Goal: Transaction & Acquisition: Book appointment/travel/reservation

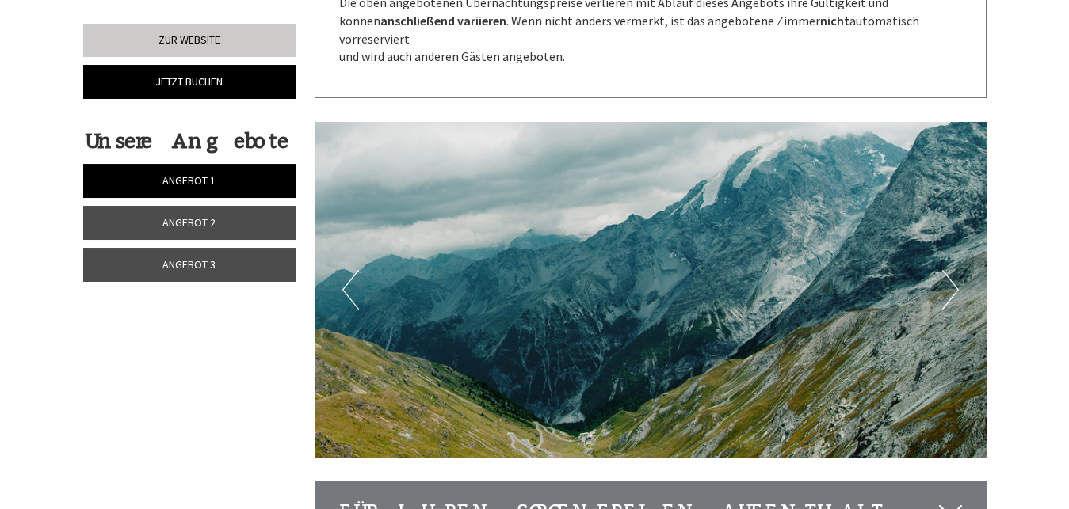
scroll to position [4444, 0]
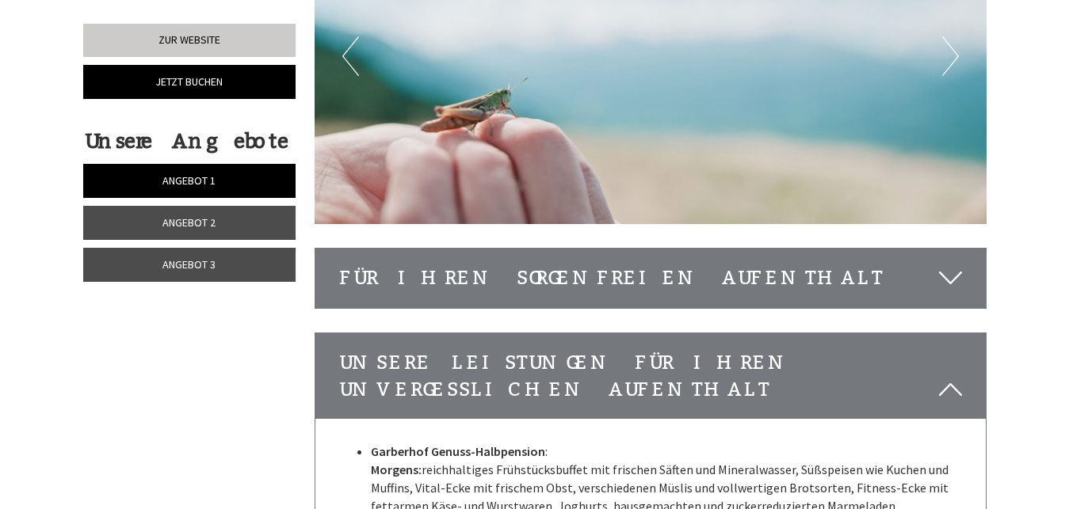
click at [949, 265] on icon at bounding box center [950, 278] width 23 height 27
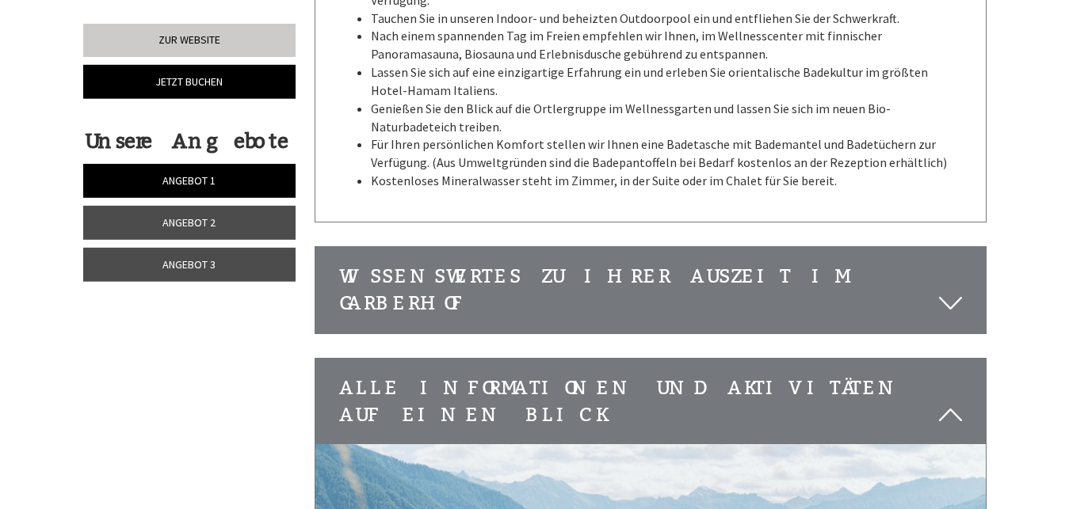
scroll to position [5414, 0]
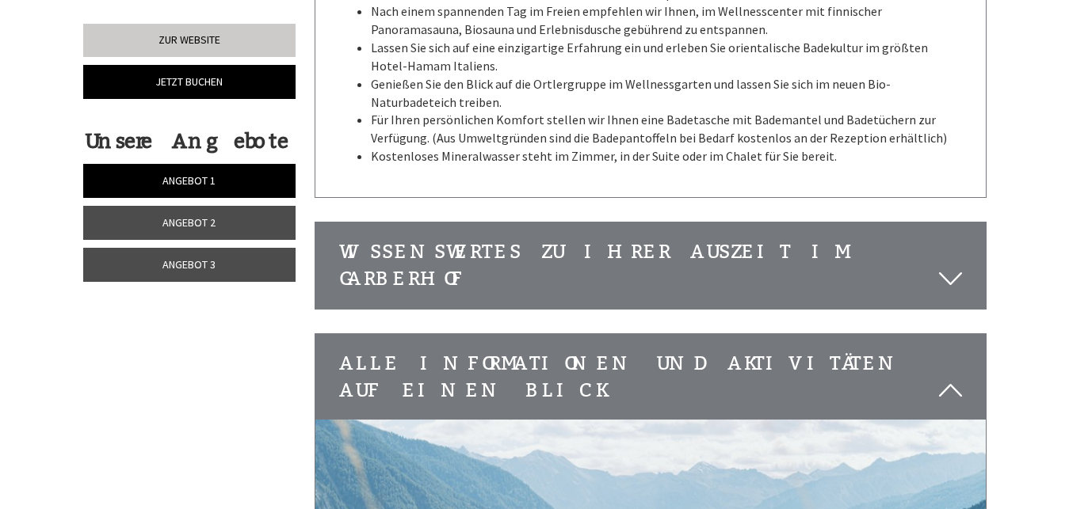
click at [938, 223] on div "Wissenswertes zu Ihrer Auszeit im Garberhof" at bounding box center [650, 266] width 670 height 86
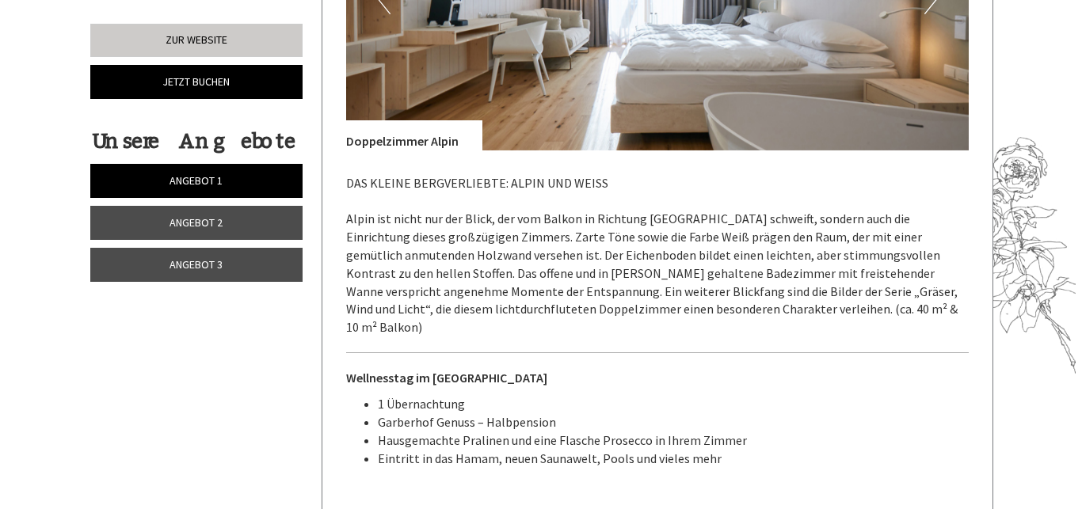
scroll to position [2505, 0]
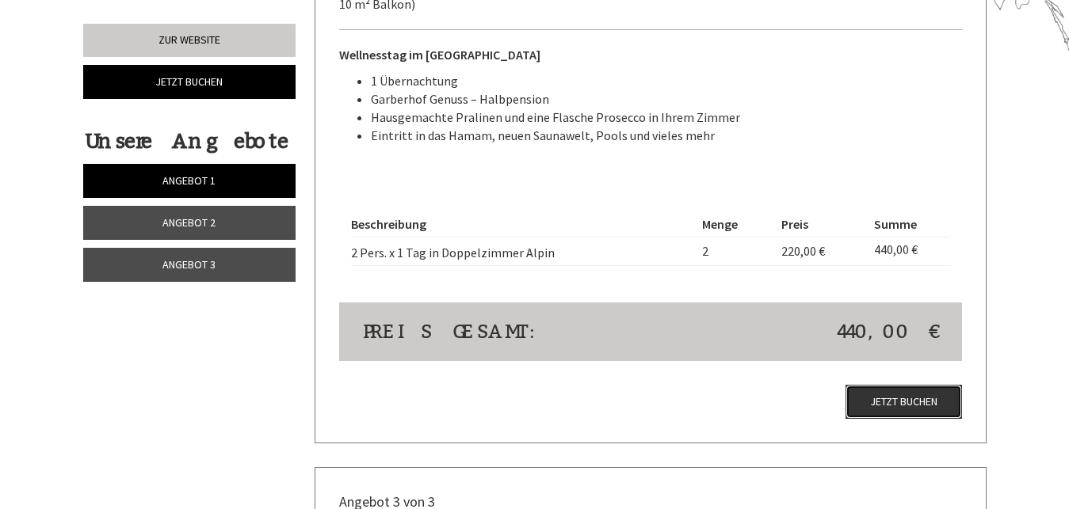
click at [893, 385] on link "Jetzt buchen" at bounding box center [903, 402] width 116 height 34
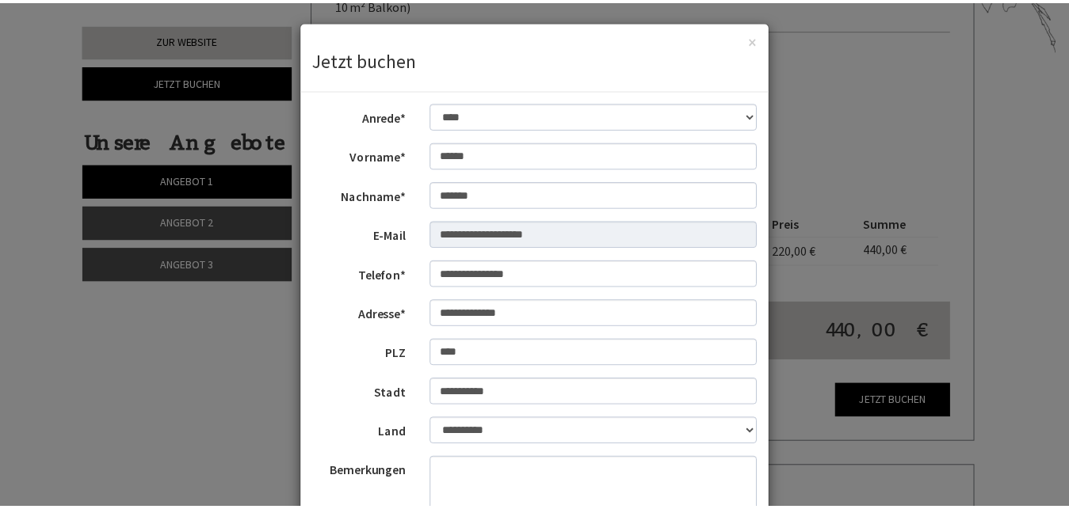
scroll to position [0, 0]
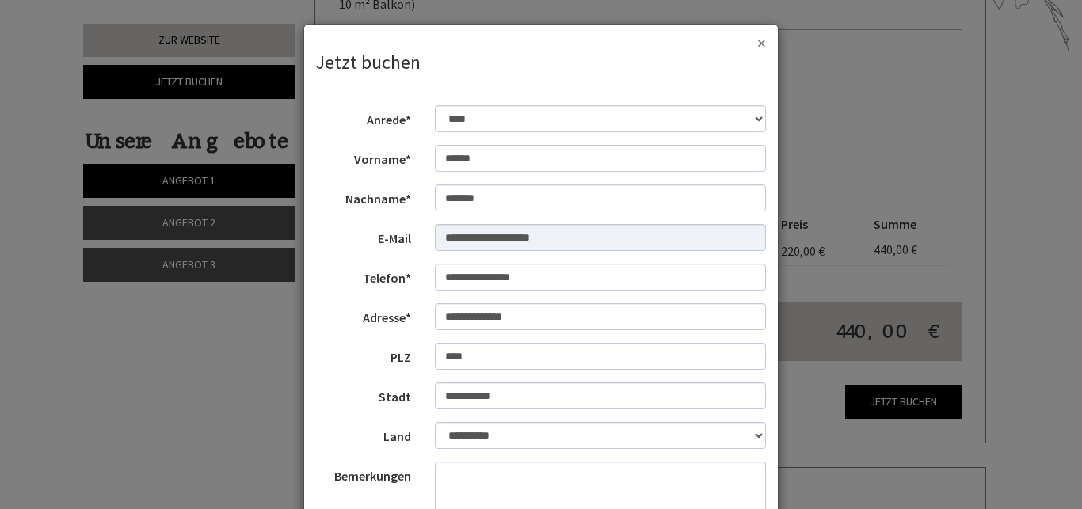
click at [758, 42] on button "×" at bounding box center [761, 43] width 9 height 17
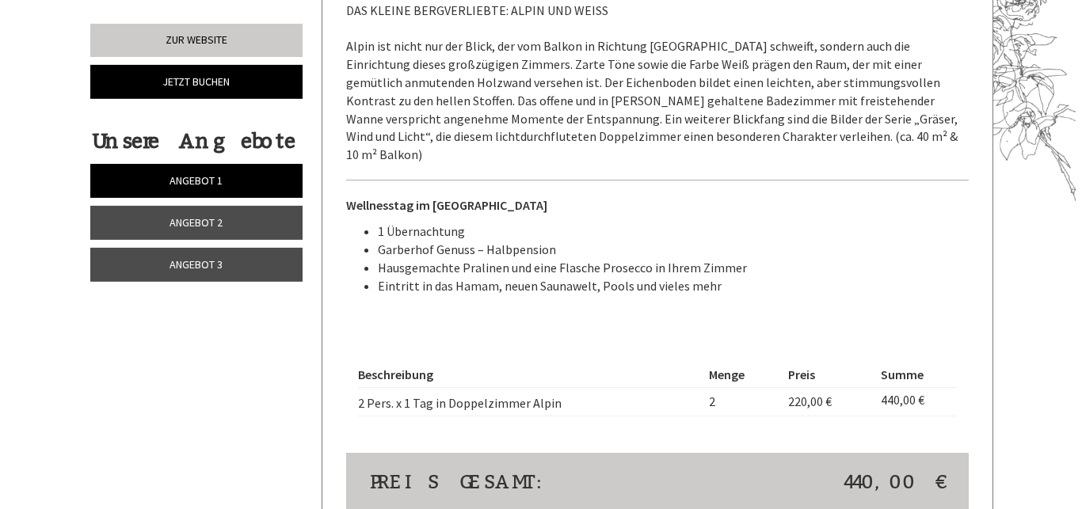
scroll to position [2424, 0]
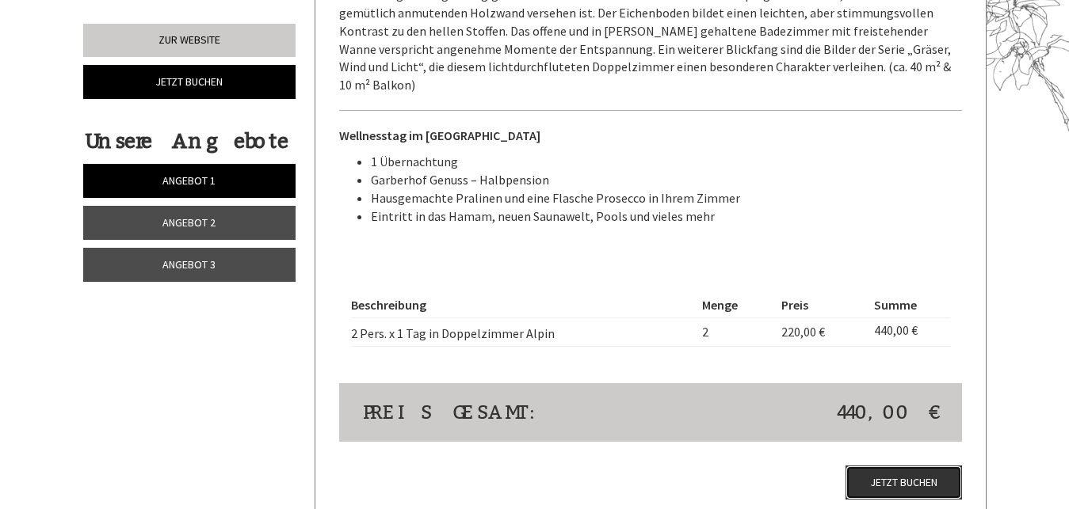
click at [906, 466] on link "Jetzt buchen" at bounding box center [903, 483] width 116 height 34
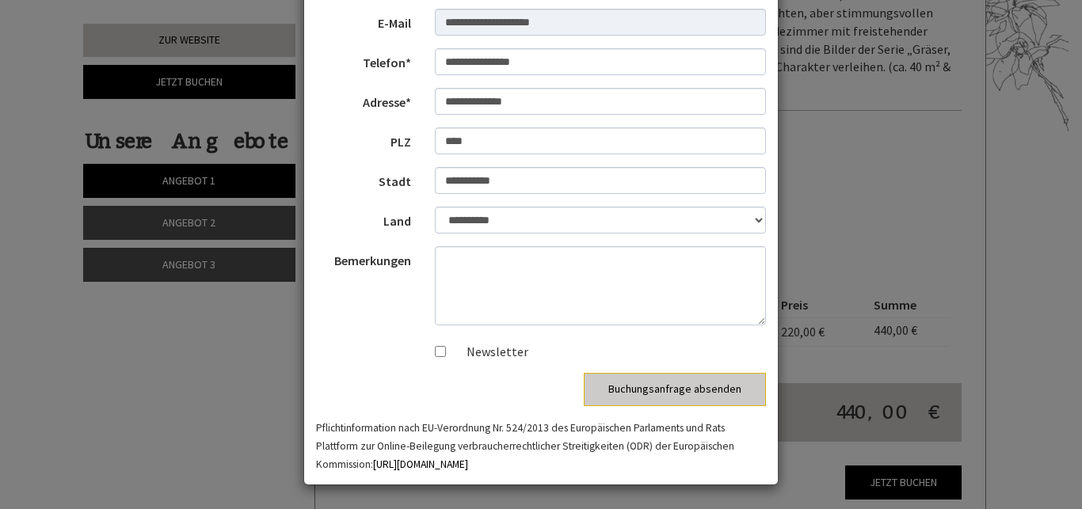
scroll to position [120, 0]
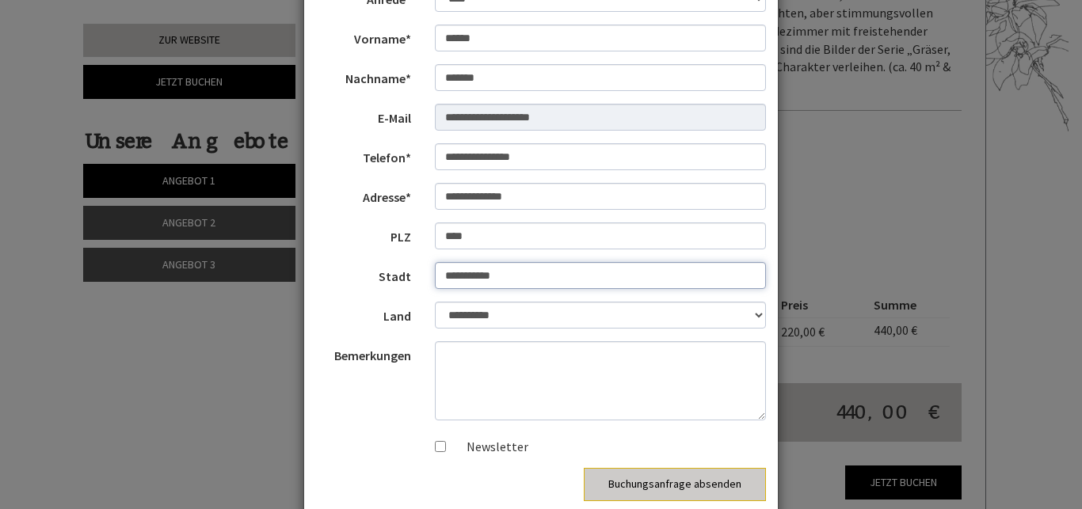
drag, startPoint x: 519, startPoint y: 276, endPoint x: 421, endPoint y: 276, distance: 97.4
click at [423, 276] on div "**********" at bounding box center [601, 276] width 356 height 28
type input "*"
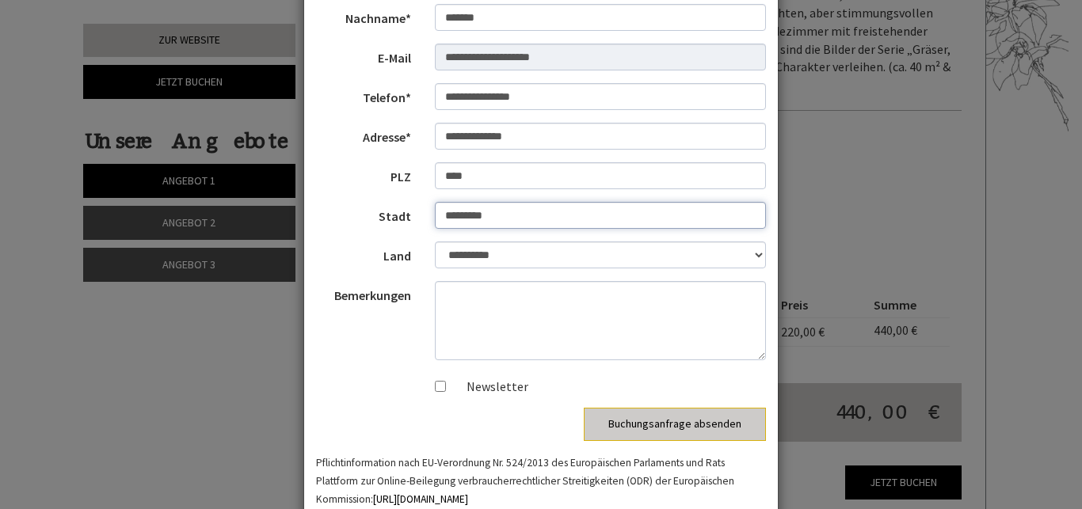
scroll to position [215, 0]
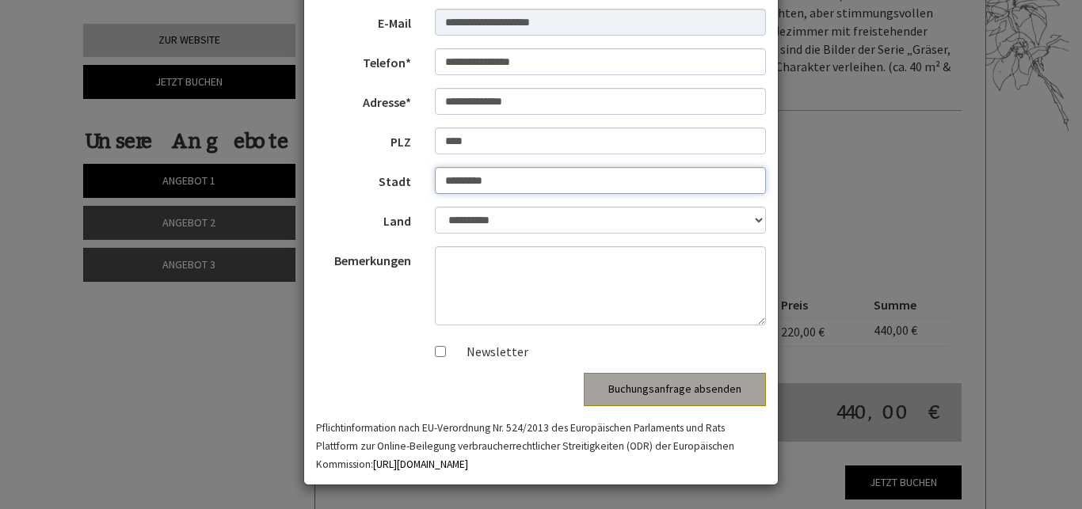
type input "*********"
click at [698, 392] on button "Buchungsanfrage absenden" at bounding box center [675, 389] width 182 height 33
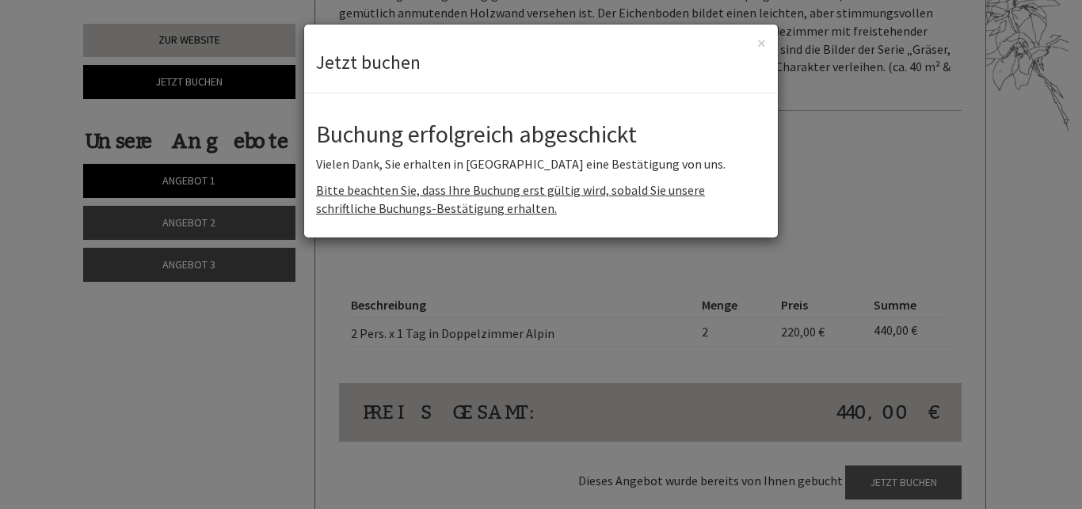
scroll to position [0, 0]
click at [753, 42] on div "× Jetzt buchen" at bounding box center [541, 59] width 474 height 69
